Goal: Find specific page/section: Locate item on page

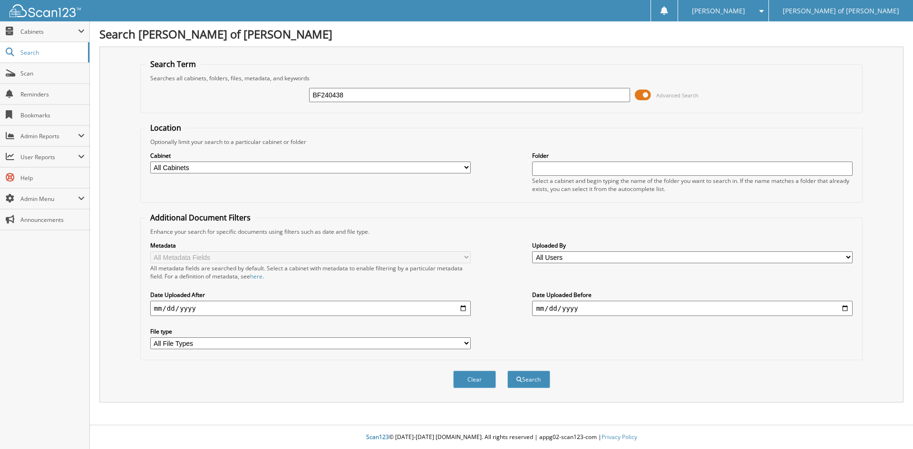
type input "BF240438"
click at [507, 371] on button "Search" at bounding box center [528, 380] width 43 height 18
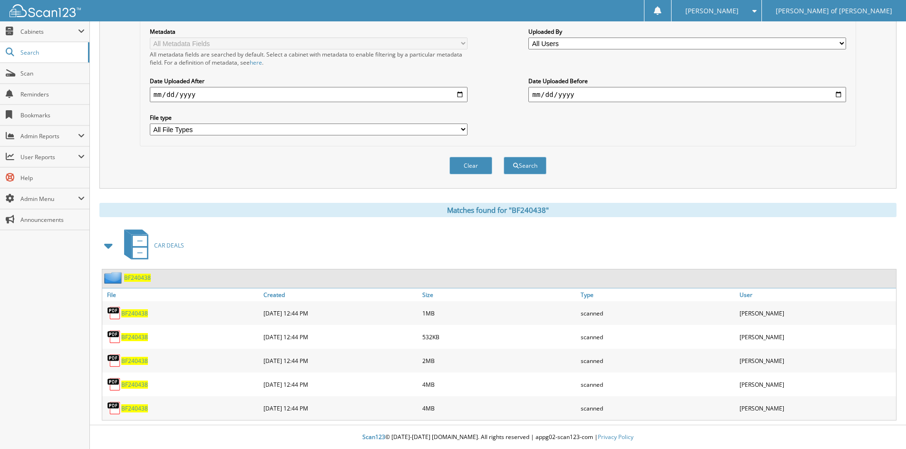
click at [138, 277] on span "BF240438" at bounding box center [137, 278] width 27 height 8
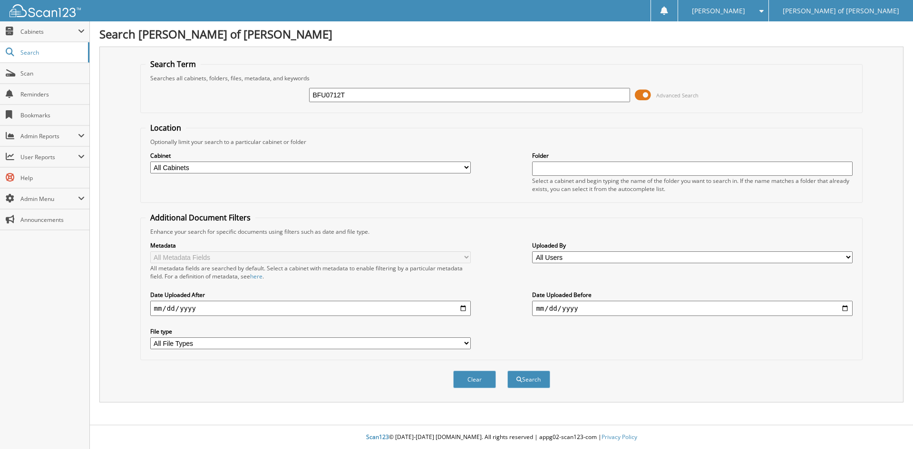
type input "BFU0712T"
click at [507, 371] on button "Search" at bounding box center [528, 380] width 43 height 18
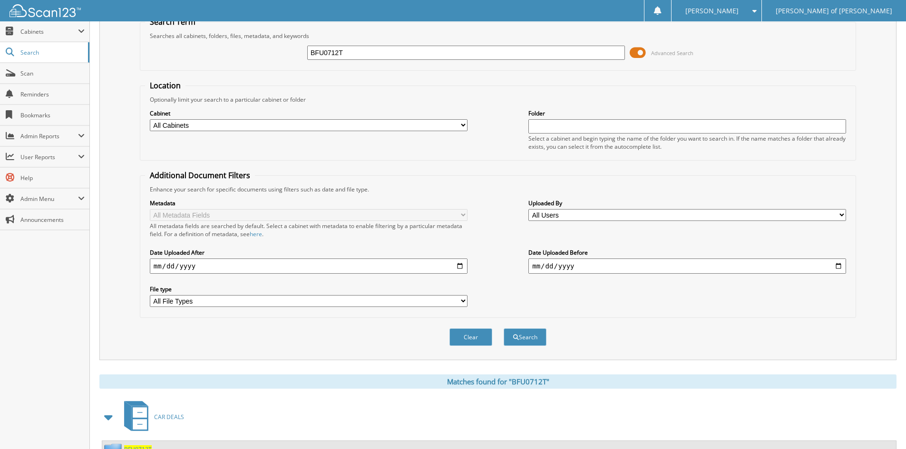
scroll to position [82, 0]
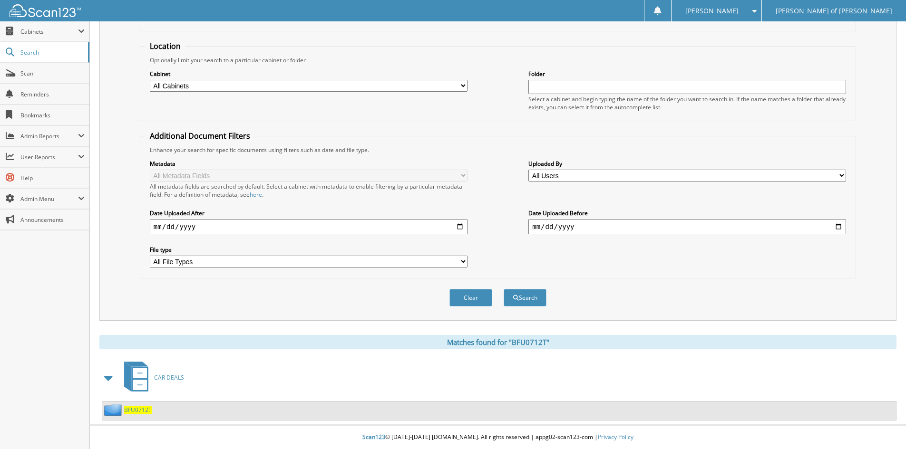
click at [135, 408] on span "BFU0712T" at bounding box center [138, 410] width 28 height 8
